Goal: Find specific page/section: Find specific page/section

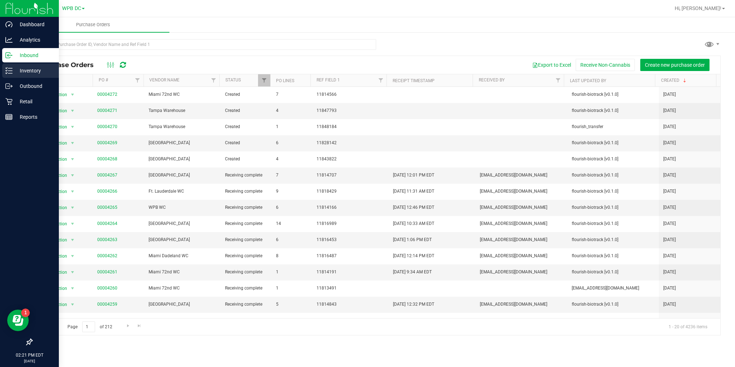
click at [3, 70] on div "Inventory" at bounding box center [30, 71] width 57 height 14
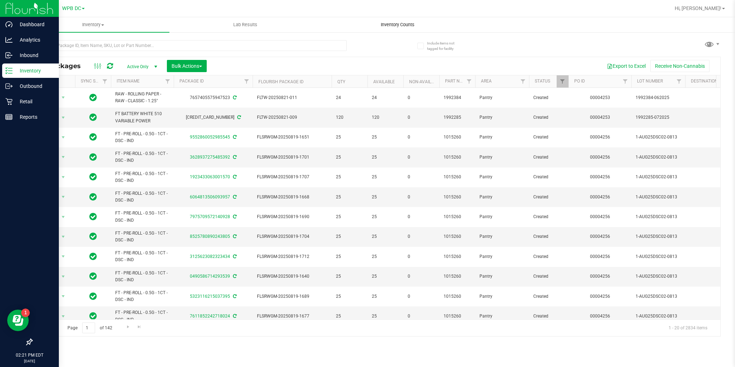
click at [388, 24] on span "Inventory Counts" at bounding box center [397, 25] width 53 height 6
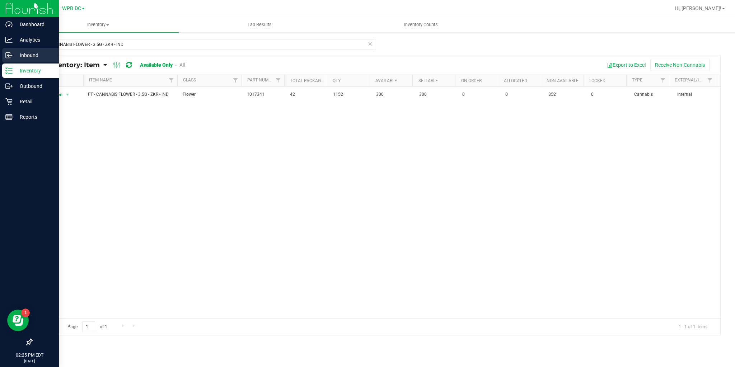
click at [19, 59] on p "Inbound" at bounding box center [34, 55] width 43 height 9
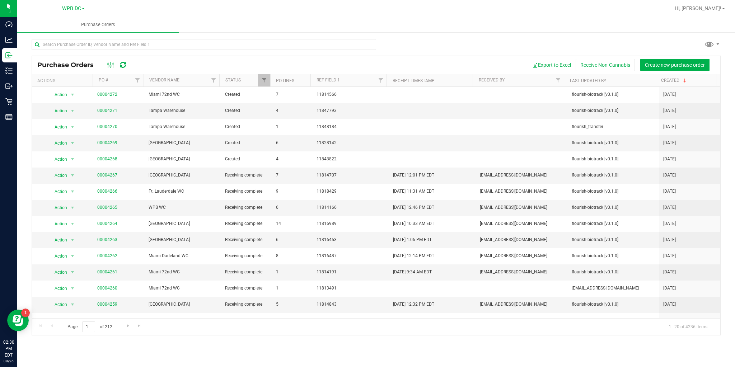
click at [123, 61] on icon at bounding box center [123, 64] width 6 height 7
